Goal: Navigation & Orientation: Go to known website

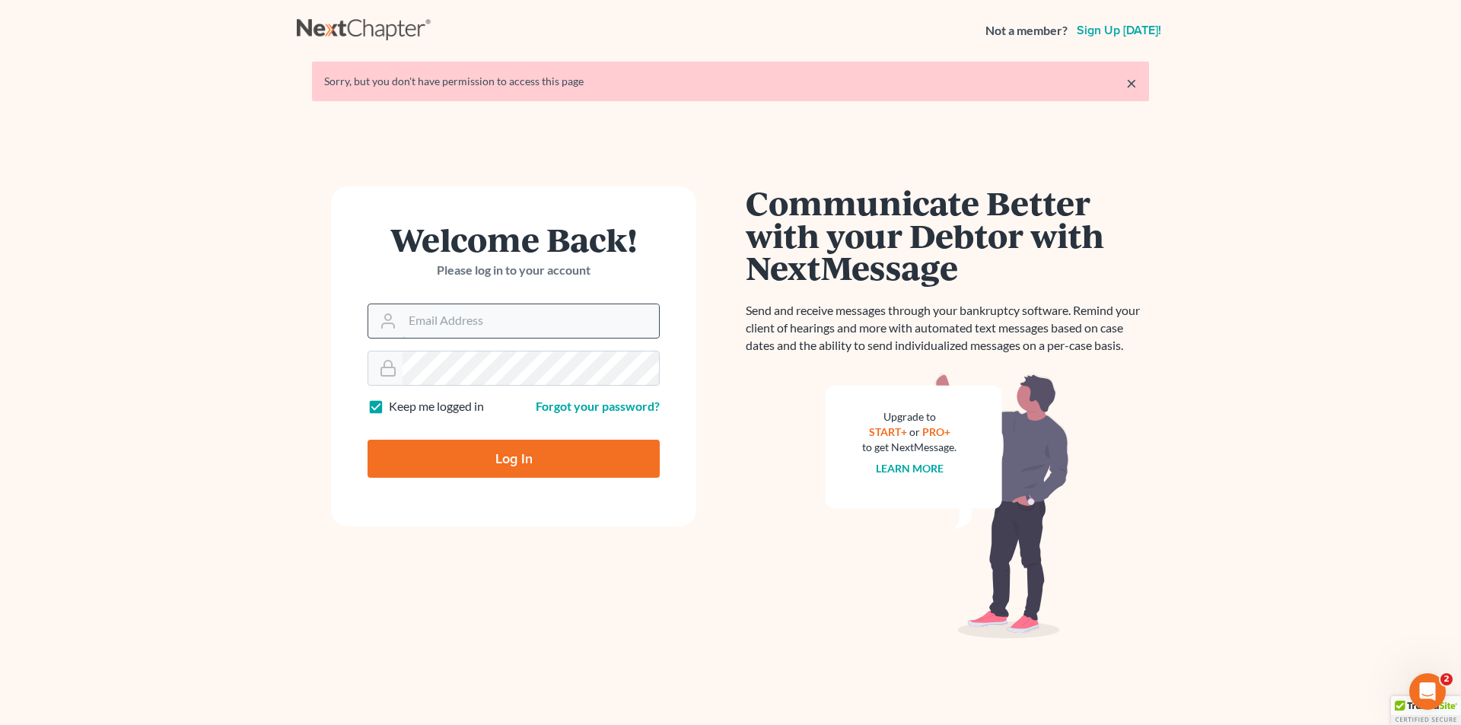
click at [415, 323] on input "Email Address" at bounding box center [531, 320] width 257 height 33
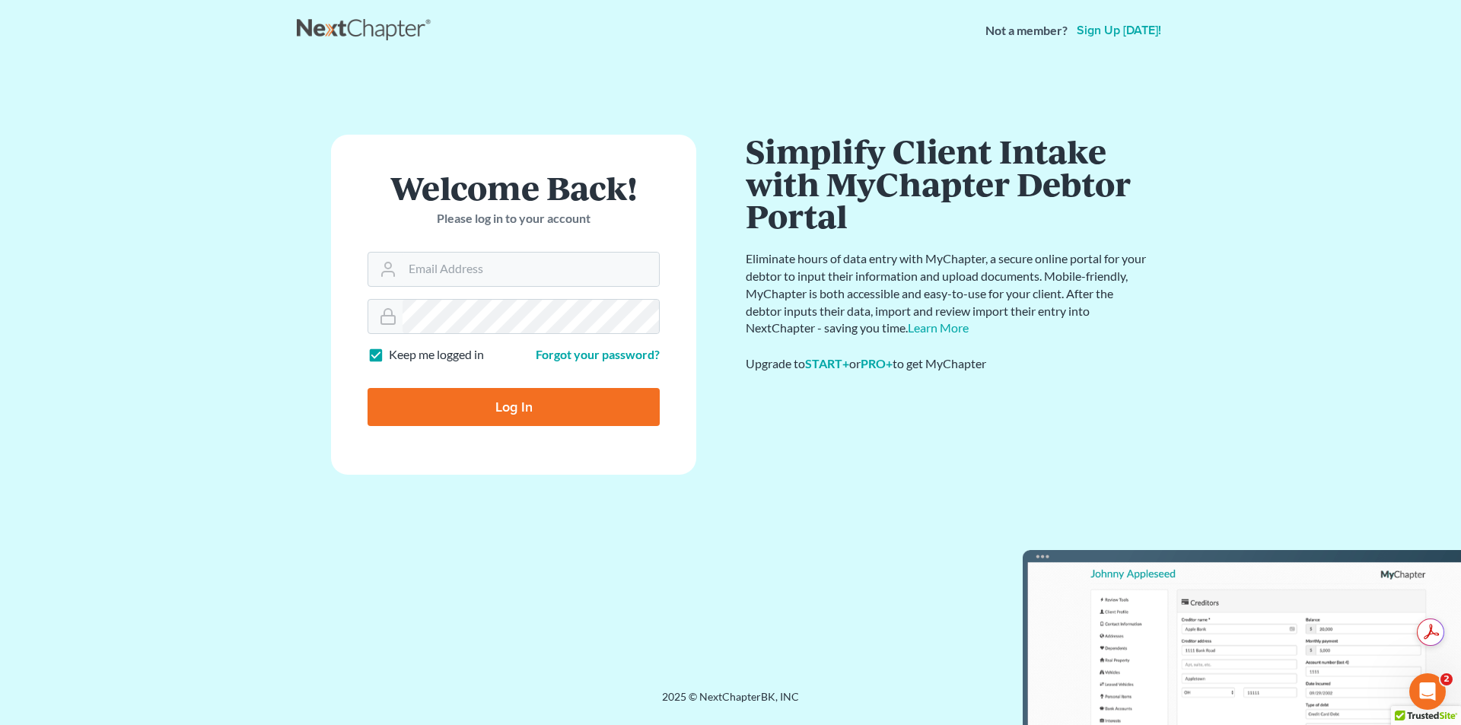
type input "[PERSON_NAME][EMAIL_ADDRESS][PERSON_NAME][DOMAIN_NAME]"
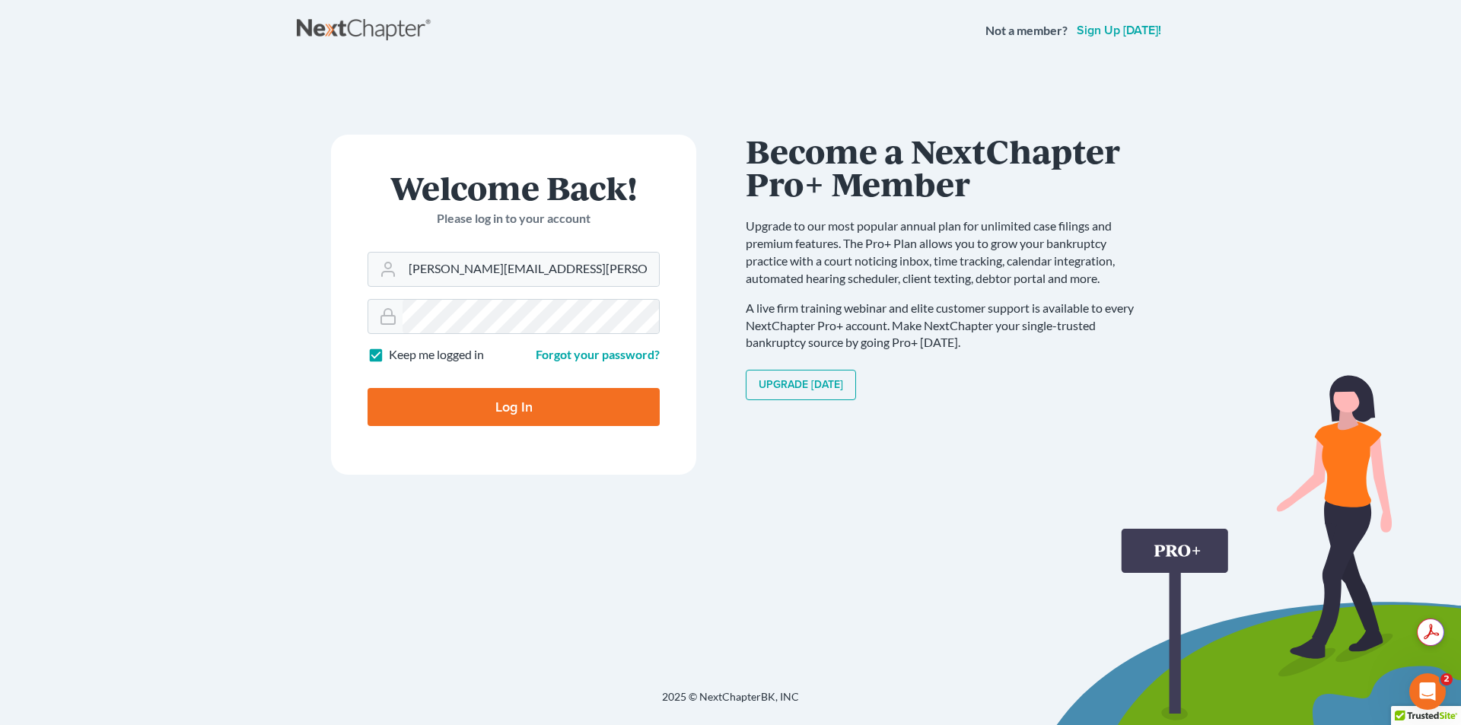
click at [450, 394] on input "Log In" at bounding box center [514, 407] width 292 height 38
type input "Thinking..."
